Goal: Check status: Check status

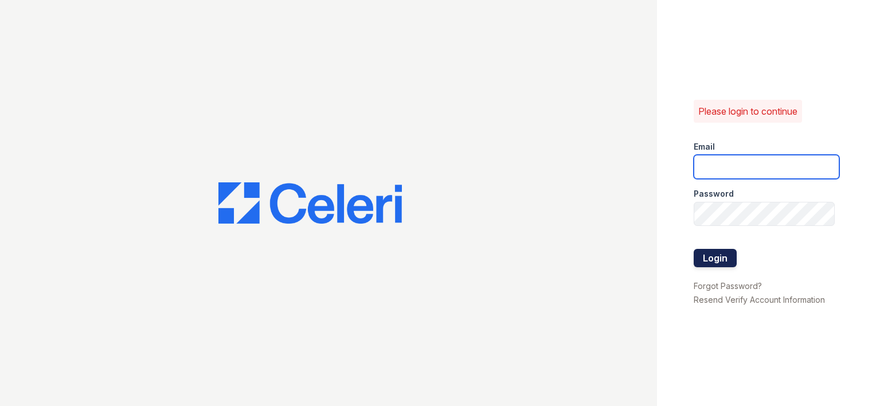
type input "arrivebrentwood@trinity-pm.com"
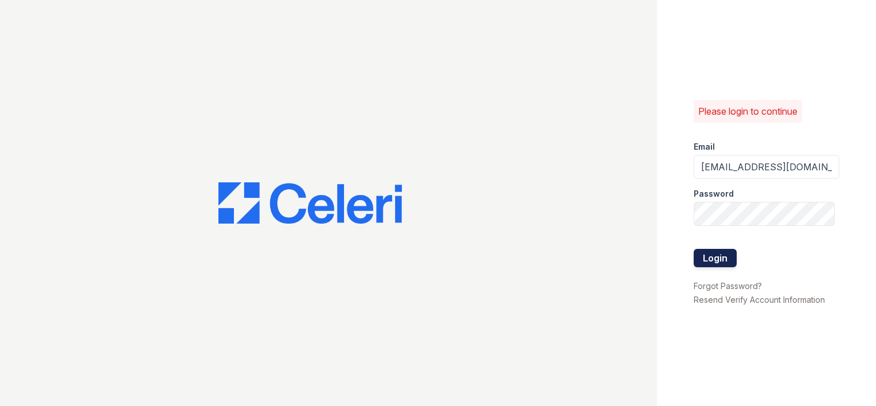
click at [723, 254] on button "Login" at bounding box center [714, 258] width 43 height 18
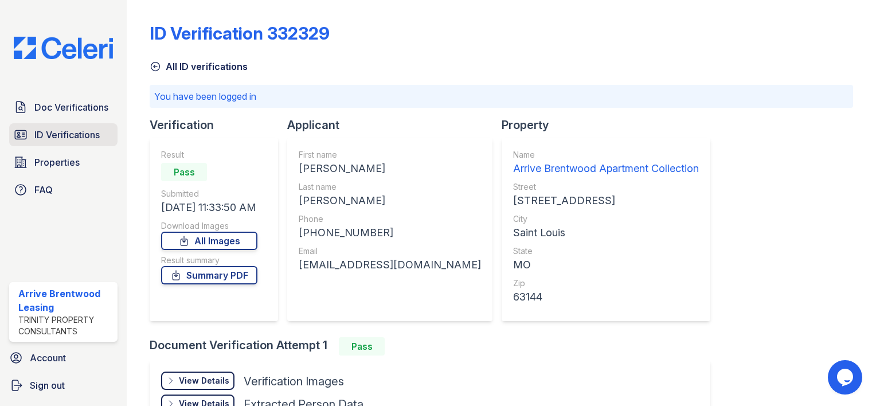
click at [65, 141] on link "ID Verifications" at bounding box center [63, 134] width 108 height 23
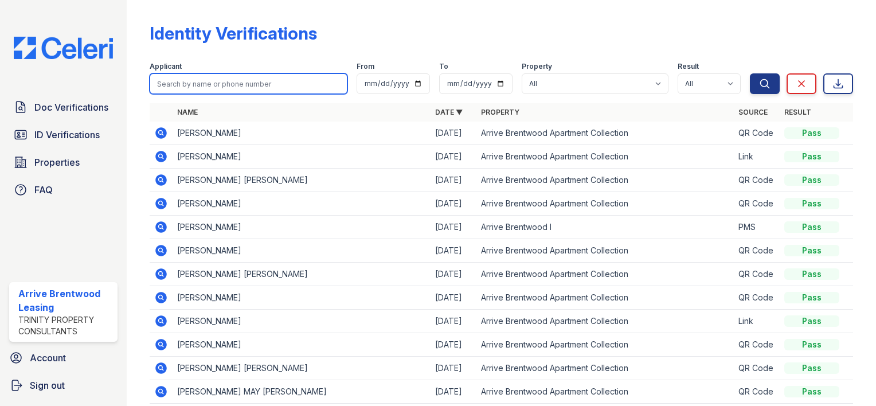
click at [202, 86] on input "search" at bounding box center [249, 83] width 198 height 21
type input "sinnott"
click at [750, 73] on button "Search" at bounding box center [765, 83] width 30 height 21
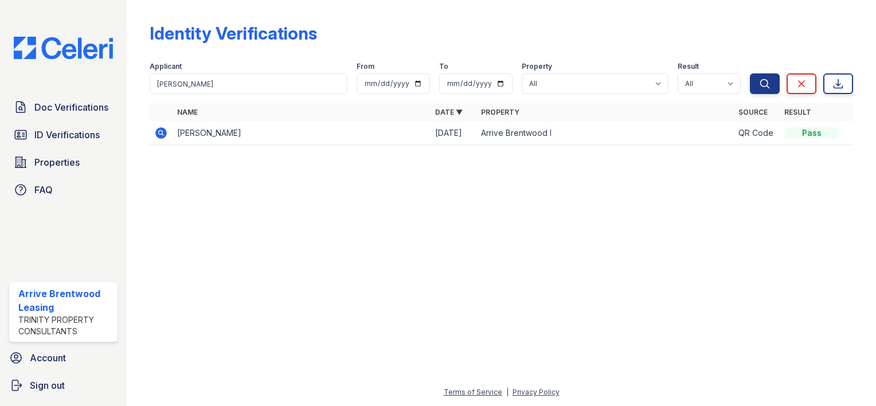
click at [159, 134] on icon at bounding box center [161, 133] width 14 height 14
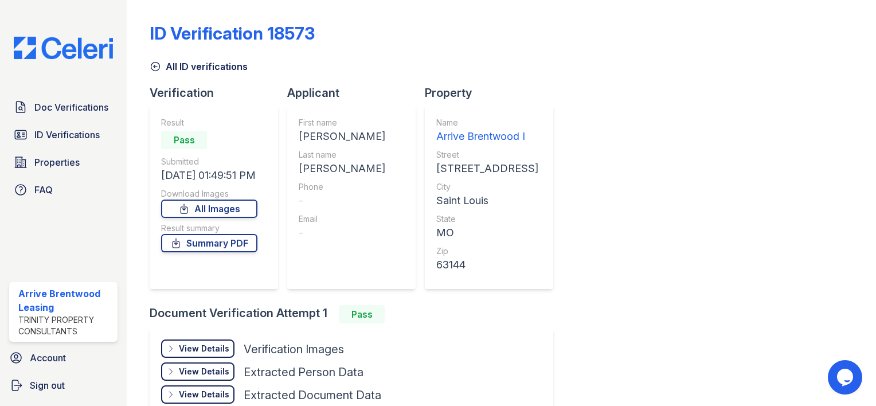
click at [218, 343] on div "View Details" at bounding box center [204, 348] width 50 height 11
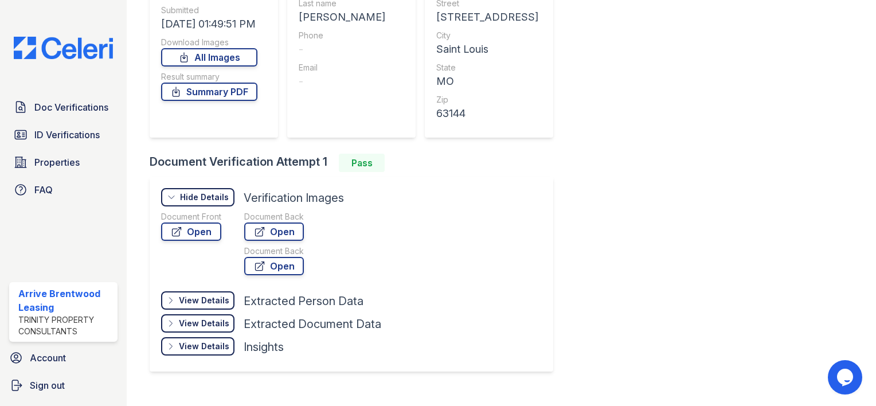
scroll to position [170, 0]
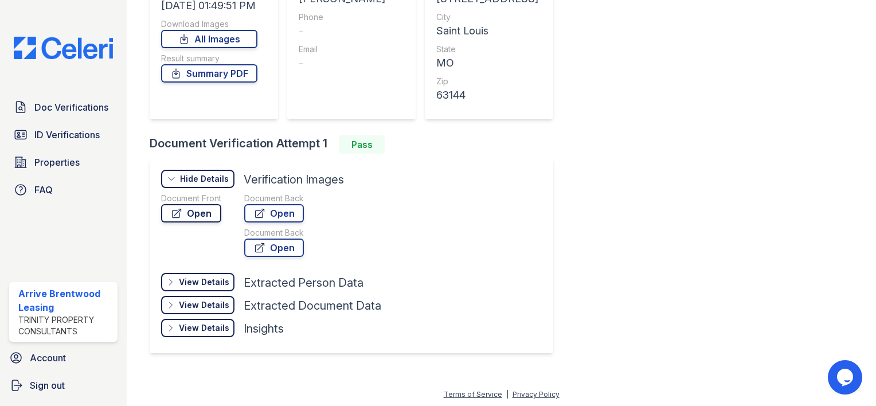
click at [201, 210] on link "Open" at bounding box center [191, 213] width 60 height 18
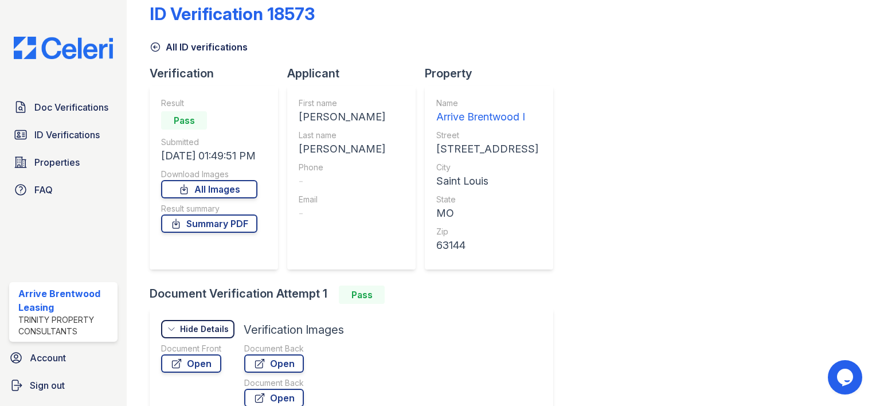
scroll to position [0, 0]
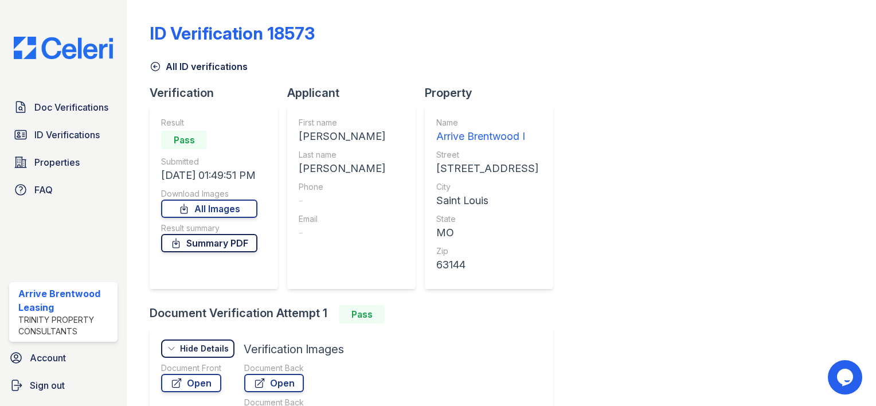
click at [221, 242] on link "Summary PDF" at bounding box center [209, 243] width 96 height 18
